Goal: Information Seeking & Learning: Learn about a topic

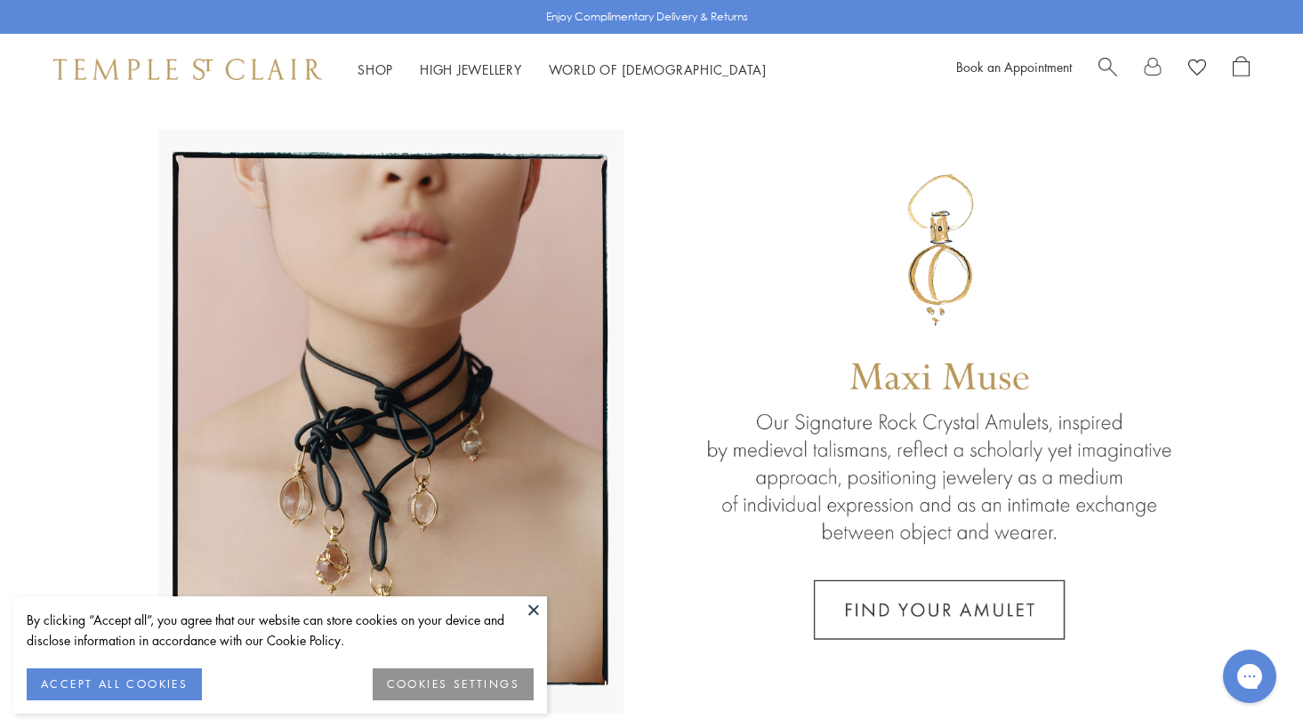
click at [533, 606] on button at bounding box center [533, 610] width 27 height 27
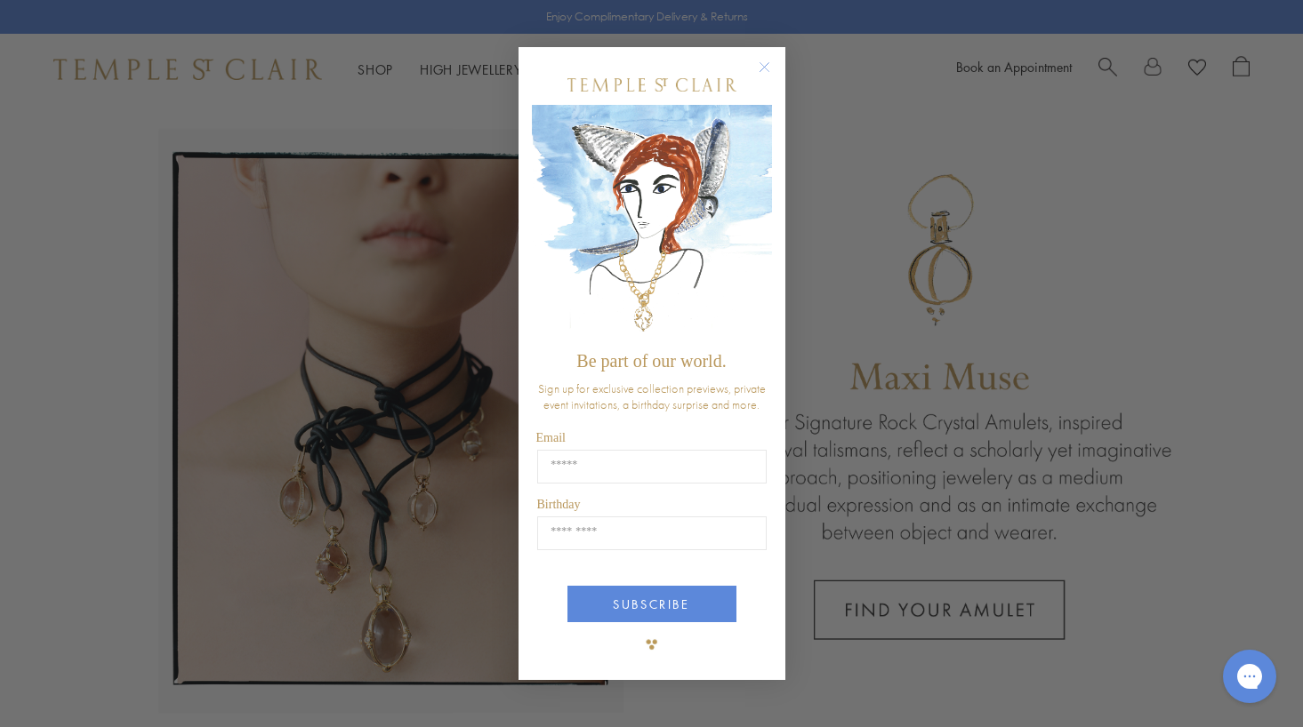
click at [764, 68] on circle "Close dialog" at bounding box center [763, 67] width 21 height 21
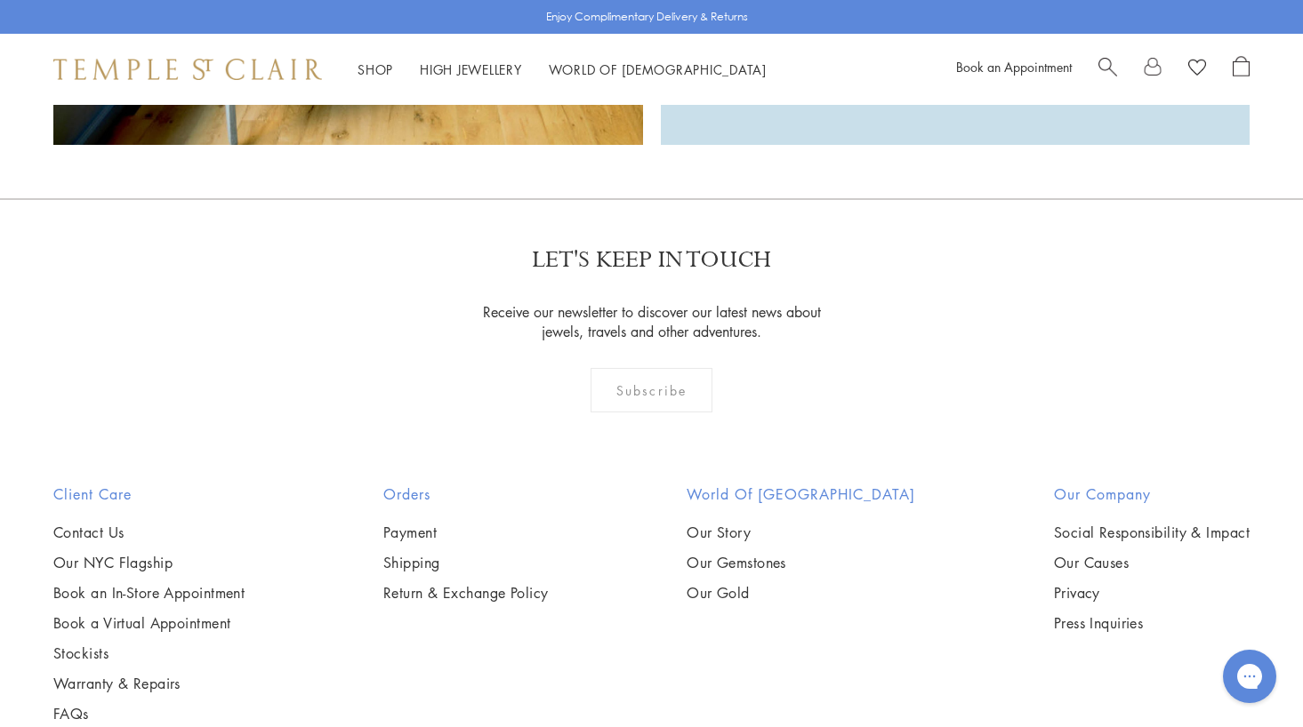
scroll to position [3620, 0]
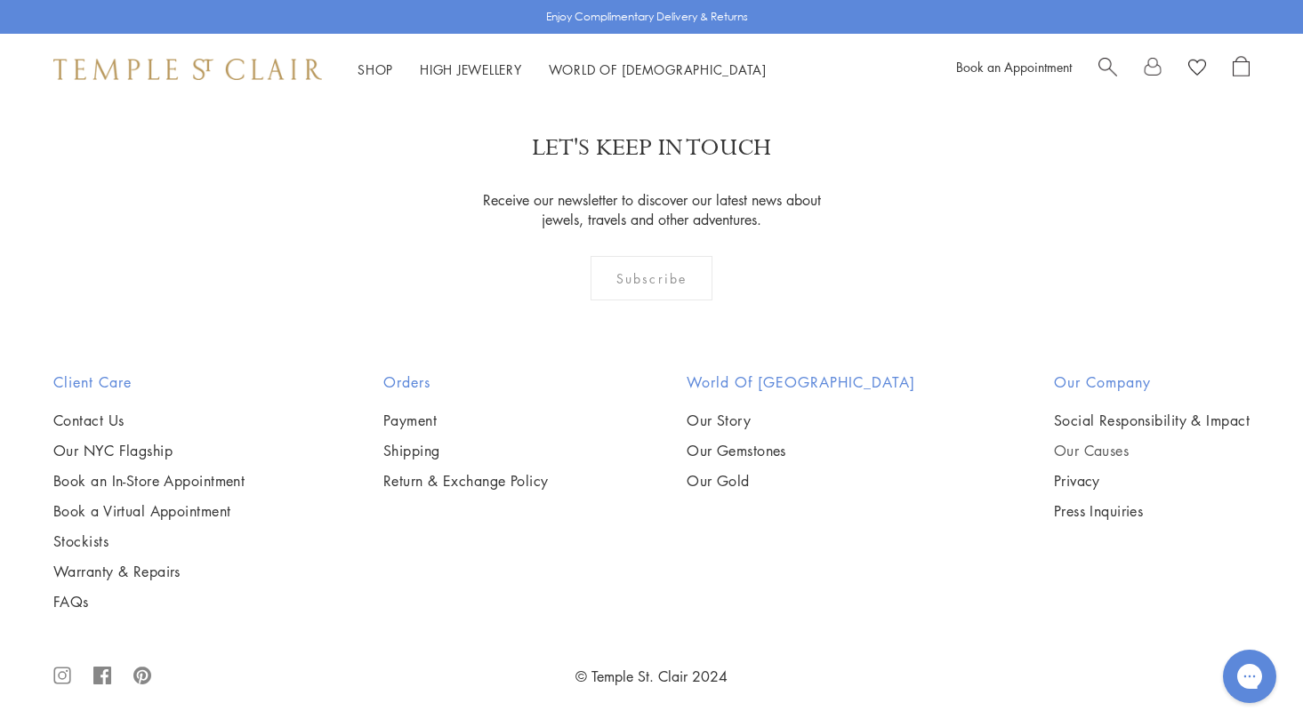
click at [1107, 453] on link "Our Causes" at bounding box center [1152, 451] width 196 height 20
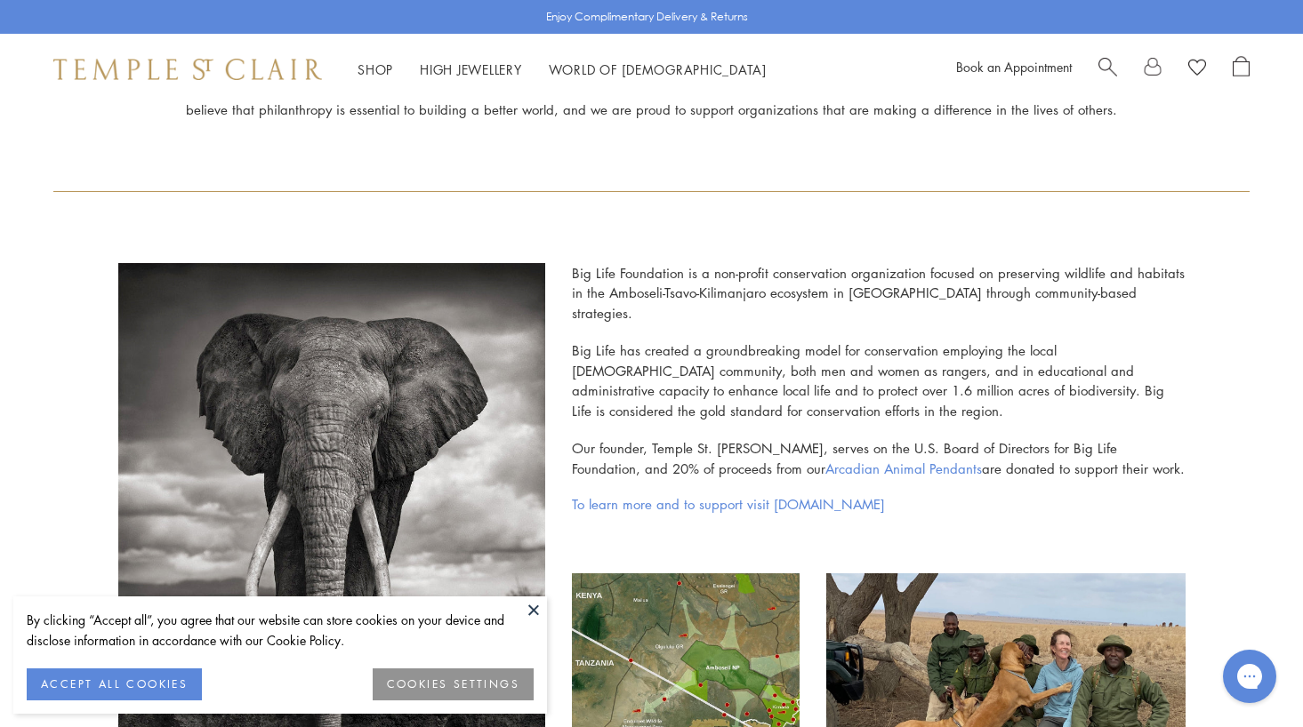
scroll to position [299, 0]
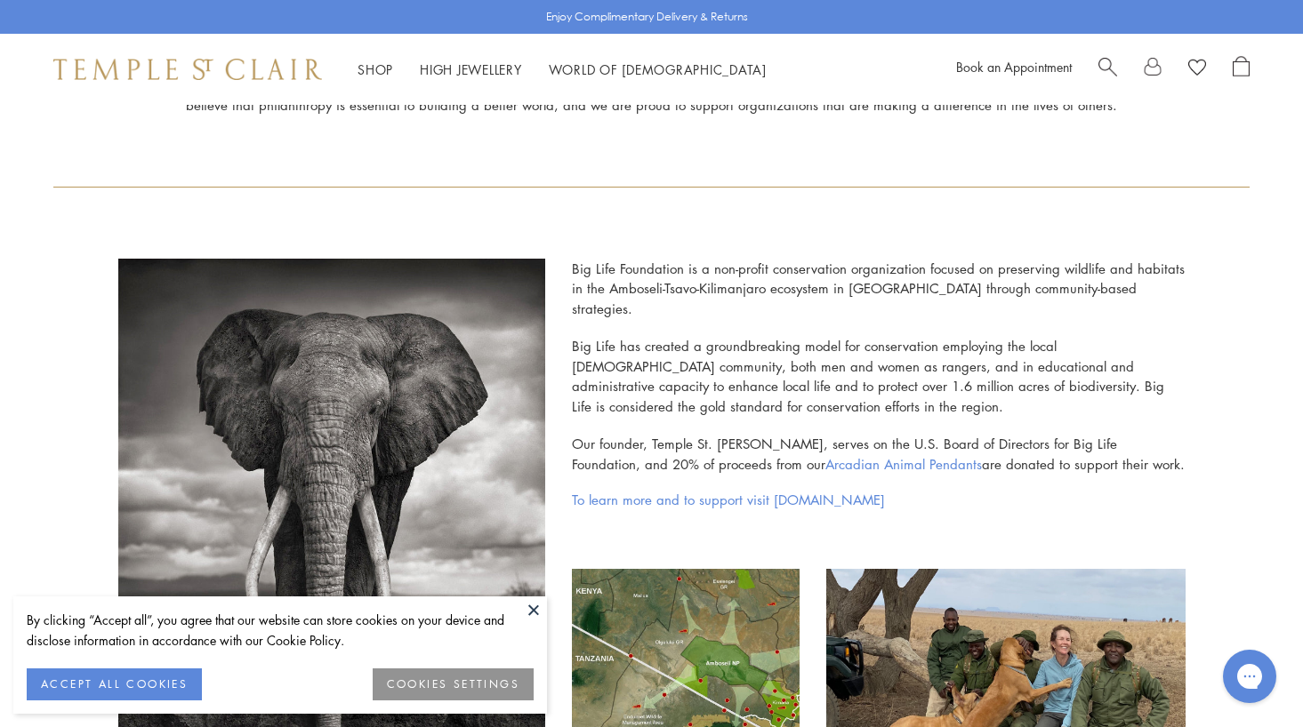
click at [533, 608] on button at bounding box center [533, 610] width 27 height 27
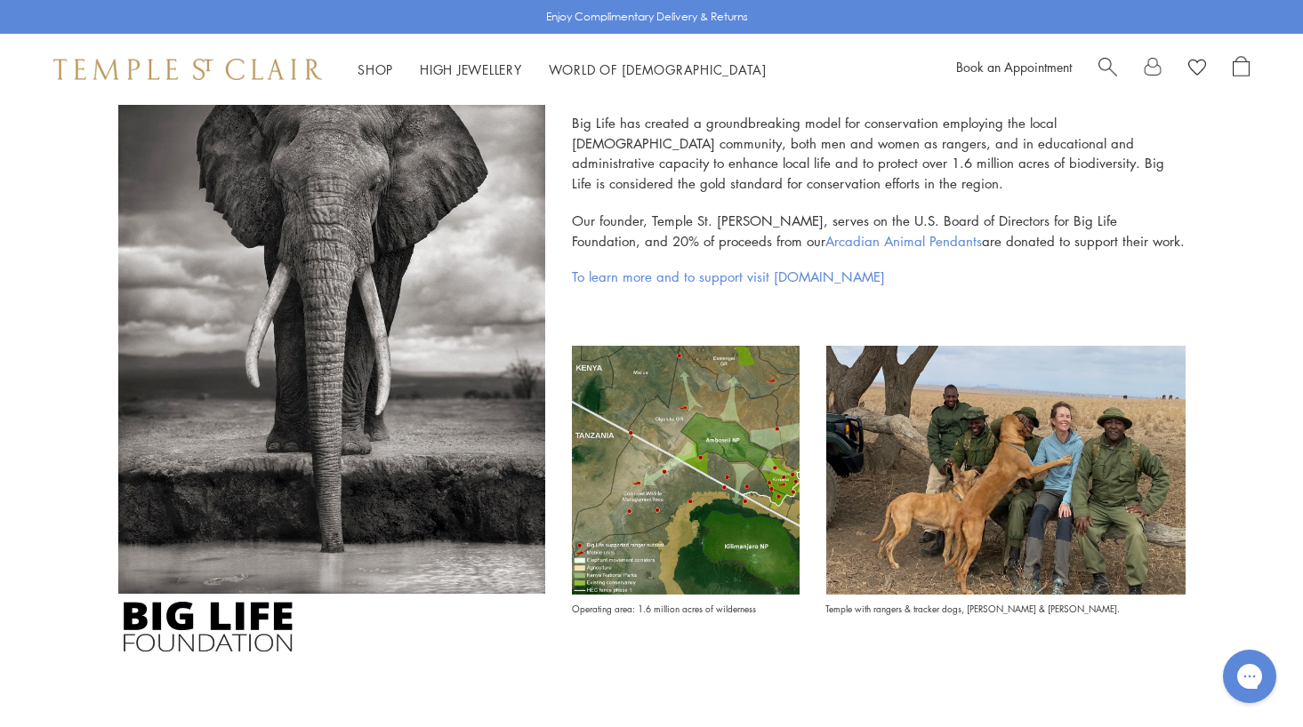
scroll to position [523, 0]
